Goal: Register for event/course

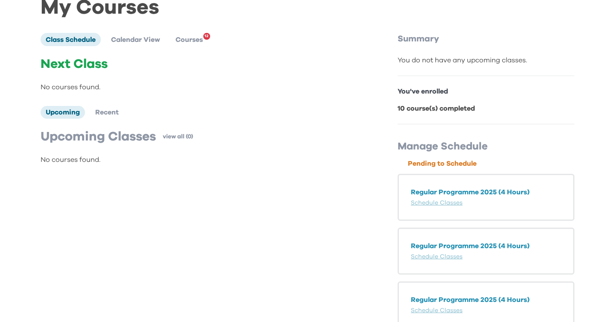
scroll to position [38, 0]
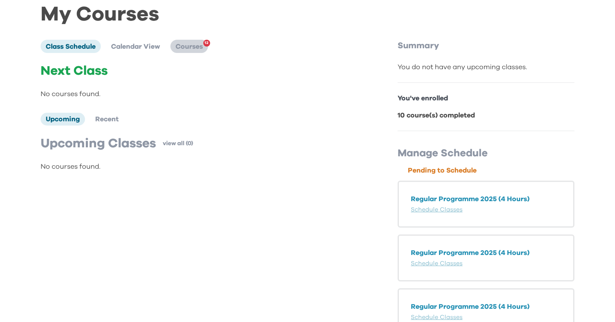
click at [197, 49] on span "Courses" at bounding box center [189, 46] width 27 height 7
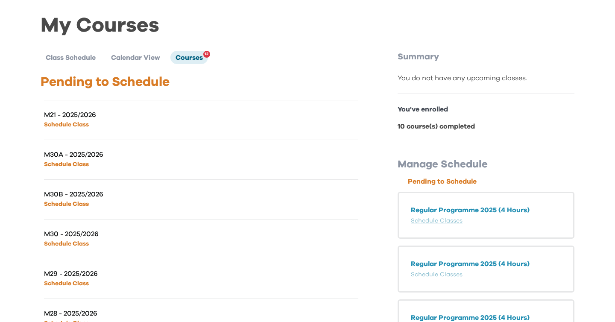
scroll to position [32, 0]
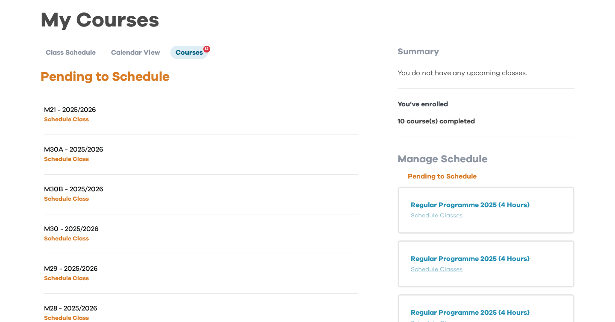
click at [319, 108] on div "M21 - 2025/2026 Schedule Class" at bounding box center [201, 115] width 314 height 40
click at [60, 122] on p "Schedule Class" at bounding box center [122, 119] width 157 height 10
click at [70, 120] on link "Schedule Class" at bounding box center [66, 120] width 45 height 6
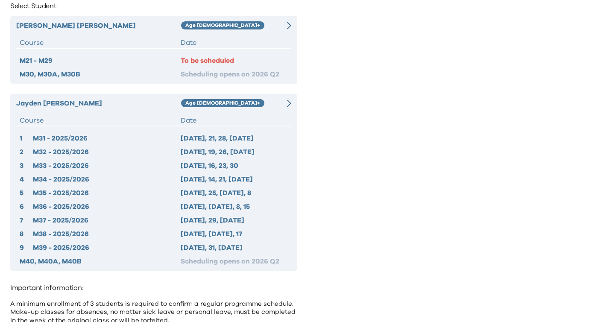
scroll to position [134, 0]
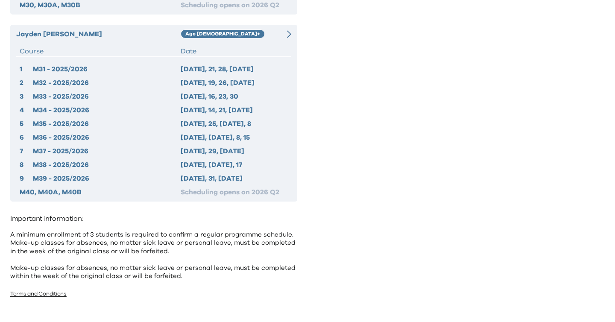
click at [256, 48] on div "Date" at bounding box center [234, 51] width 107 height 10
